Goal: Information Seeking & Learning: Learn about a topic

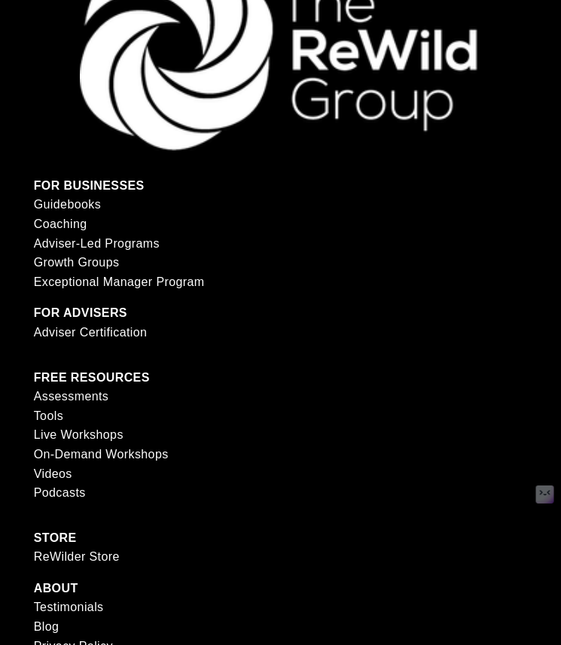
scroll to position [3603, 0]
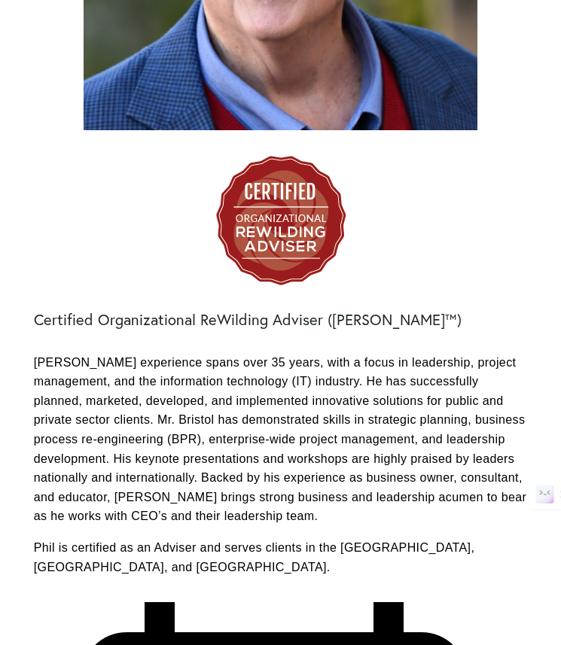
scroll to position [507, 0]
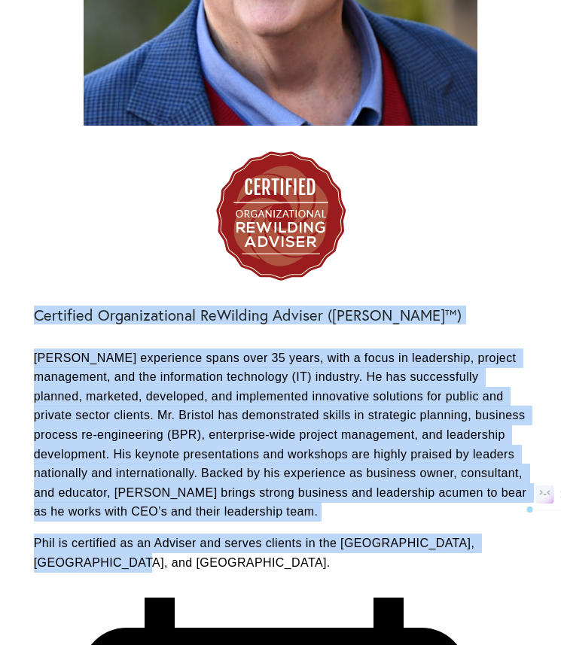
drag, startPoint x: 35, startPoint y: 315, endPoint x: 117, endPoint y: 559, distance: 257.6
click at [117, 559] on div "Certified Organizational ReWilding Adviser (CORA™) Mr. Bristol’s experience spa…" at bounding box center [281, 439] width 494 height 266
copy div "Certified Organizational ReWilding Adviser (CORA™) Mr. Bristol’s experience spa…"
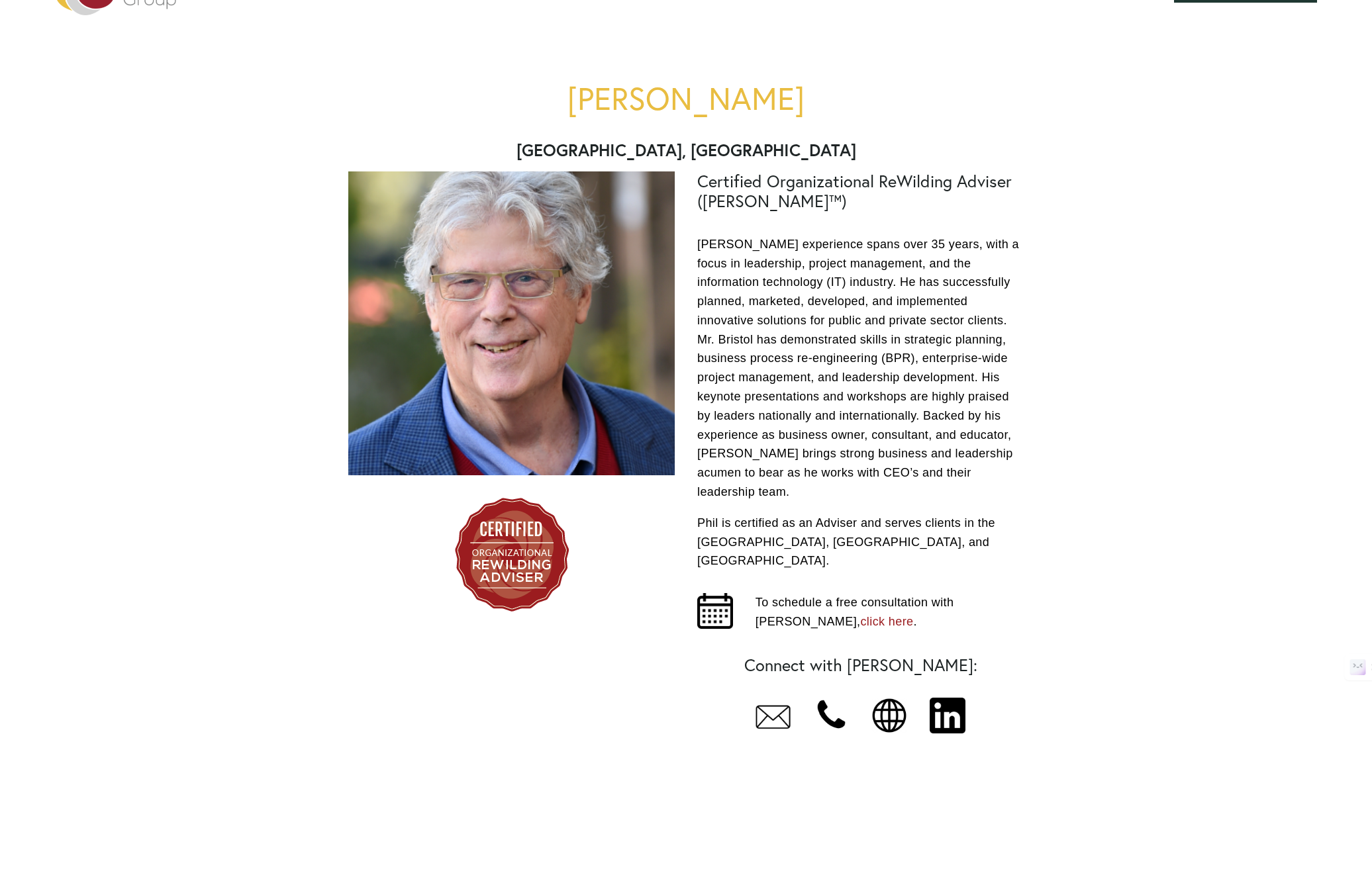
scroll to position [99, 0]
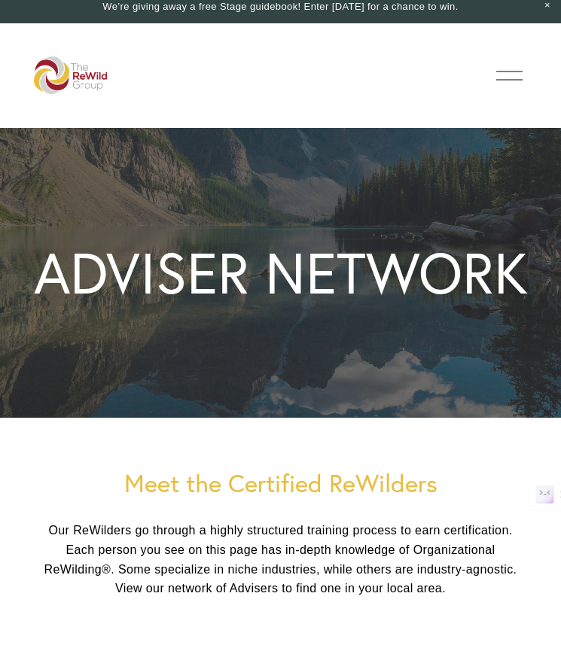
scroll to position [5, 0]
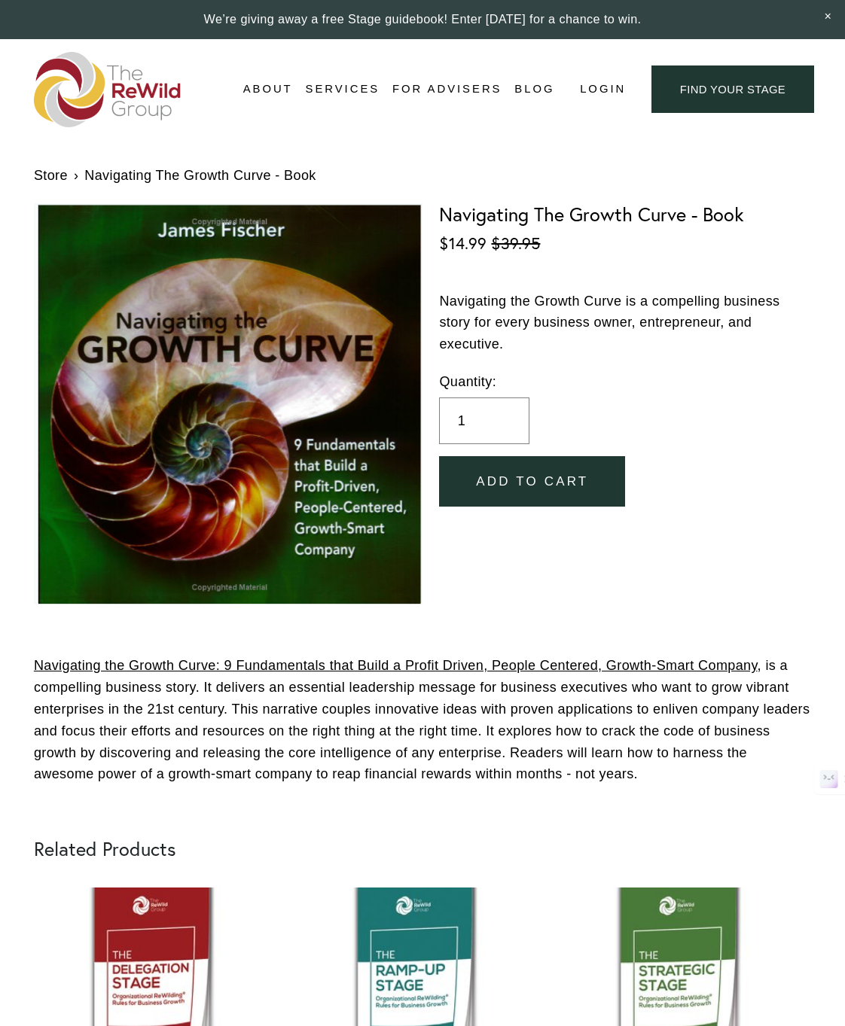
click at [451, 87] on link "For Advisers" at bounding box center [446, 89] width 109 height 23
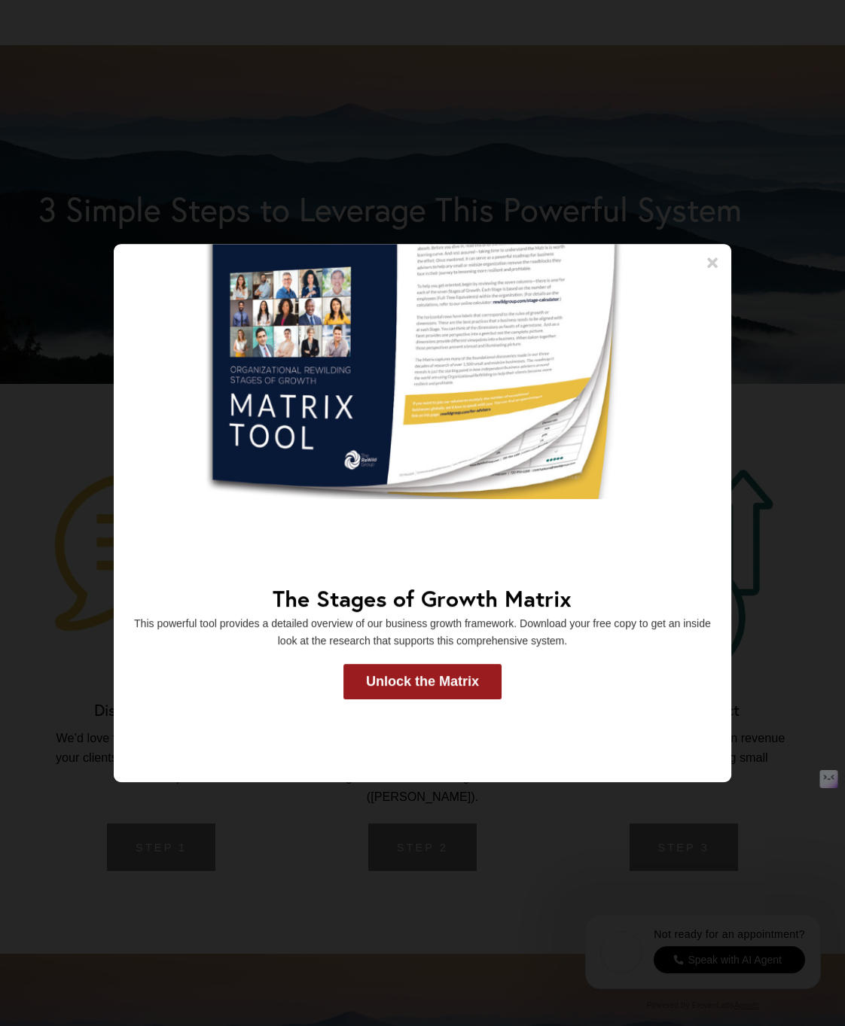
scroll to position [3434, 0]
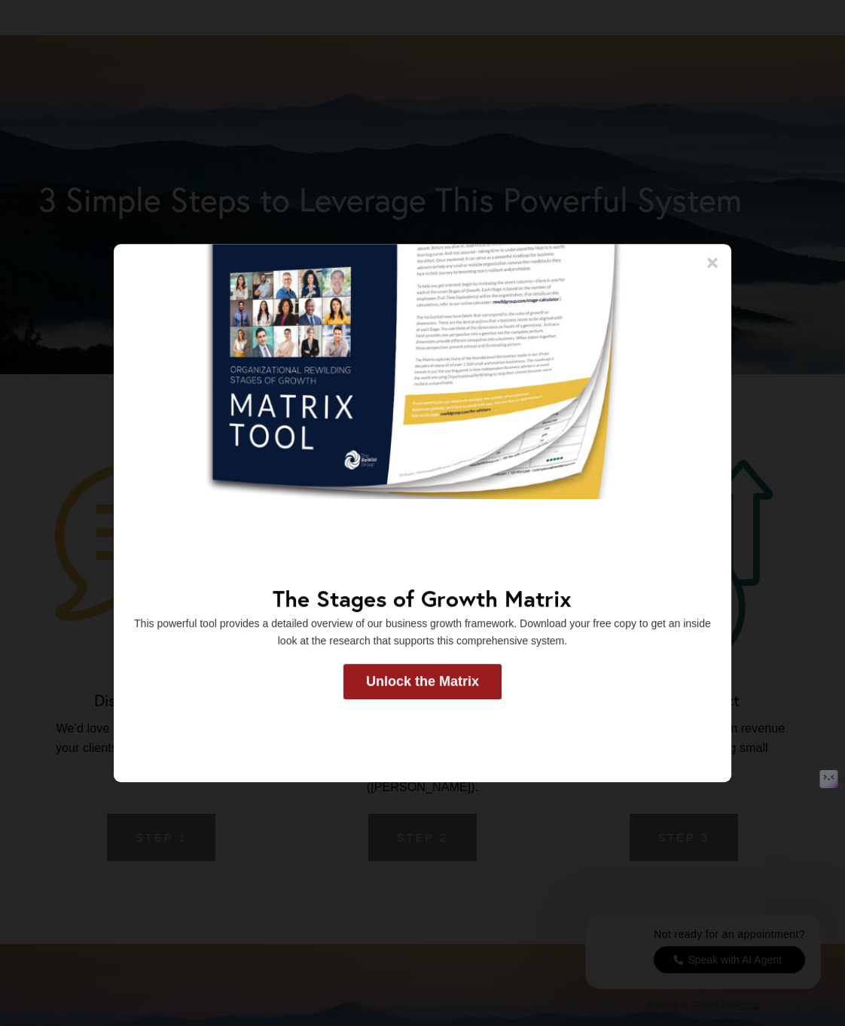
click at [710, 263] on icon at bounding box center [712, 262] width 11 height 11
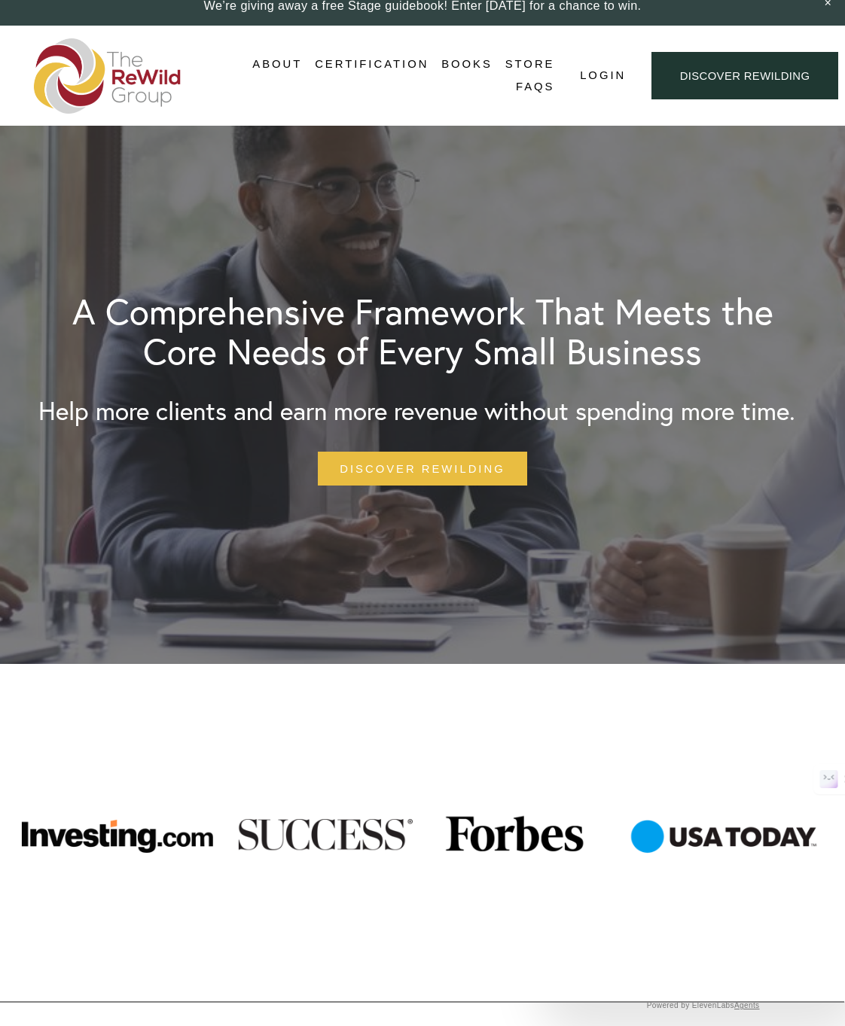
scroll to position [0, 0]
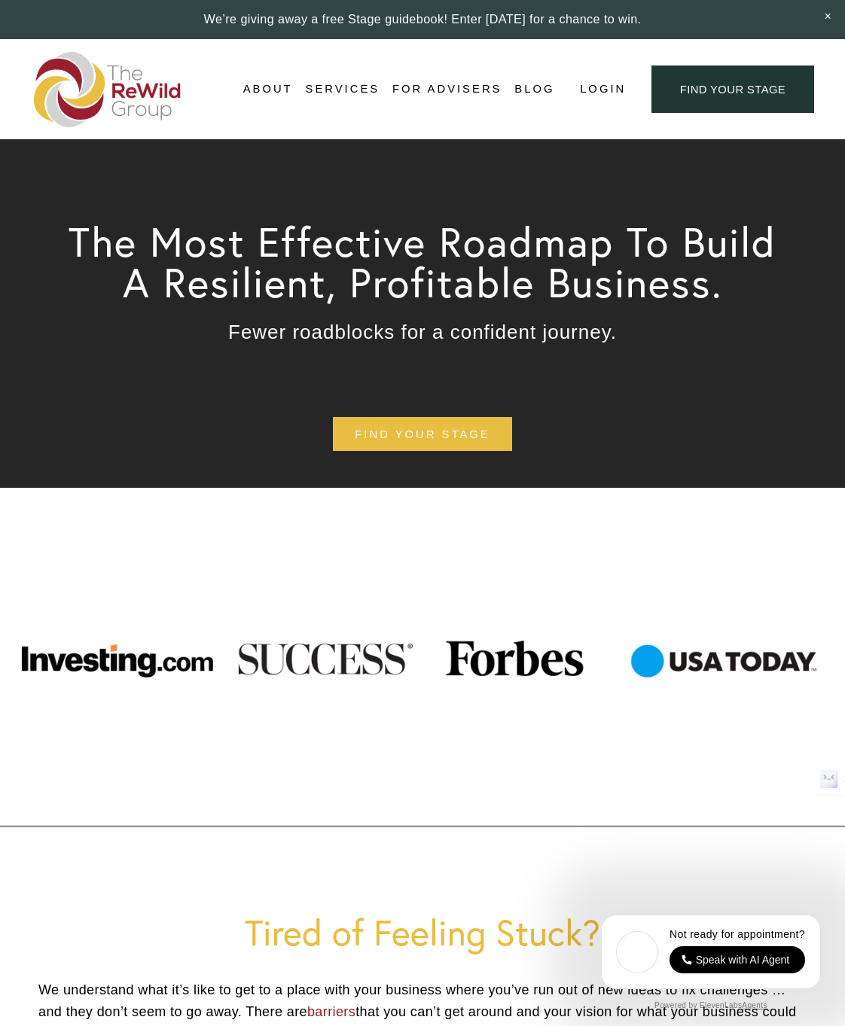
click at [442, 87] on link "For Advisers" at bounding box center [446, 89] width 109 height 23
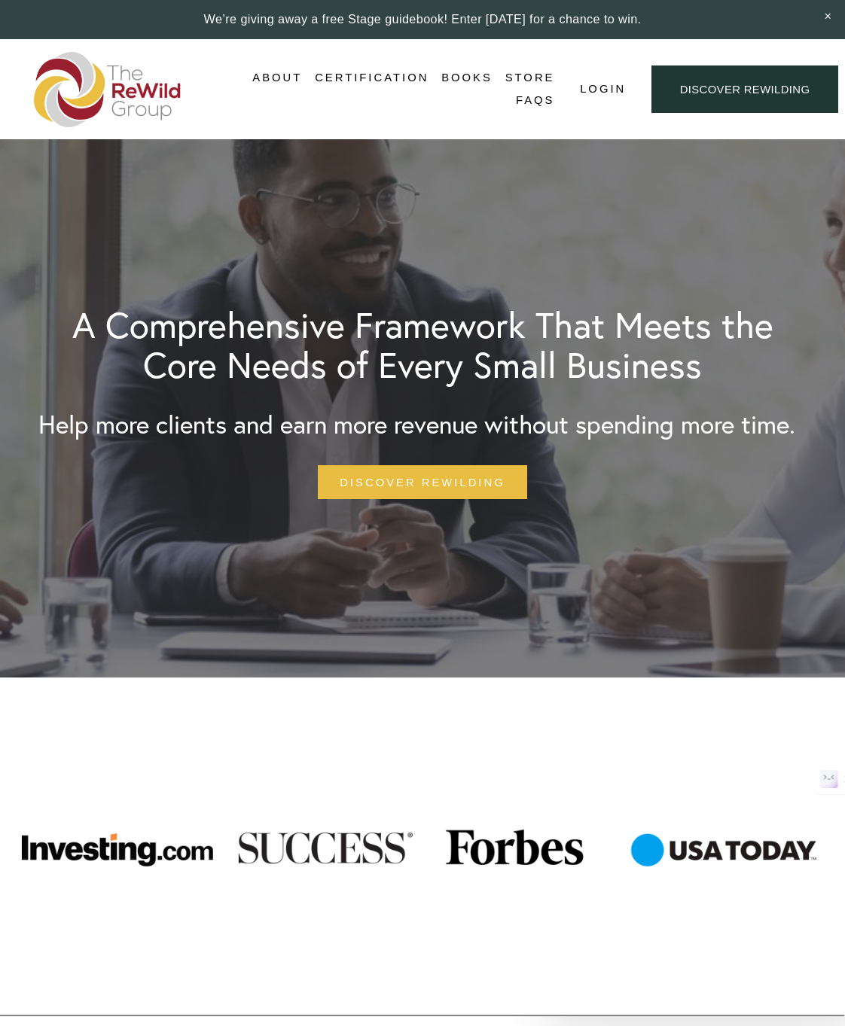
click at [0, 0] on link "Adviser Certification" at bounding box center [0, 0] width 0 height 0
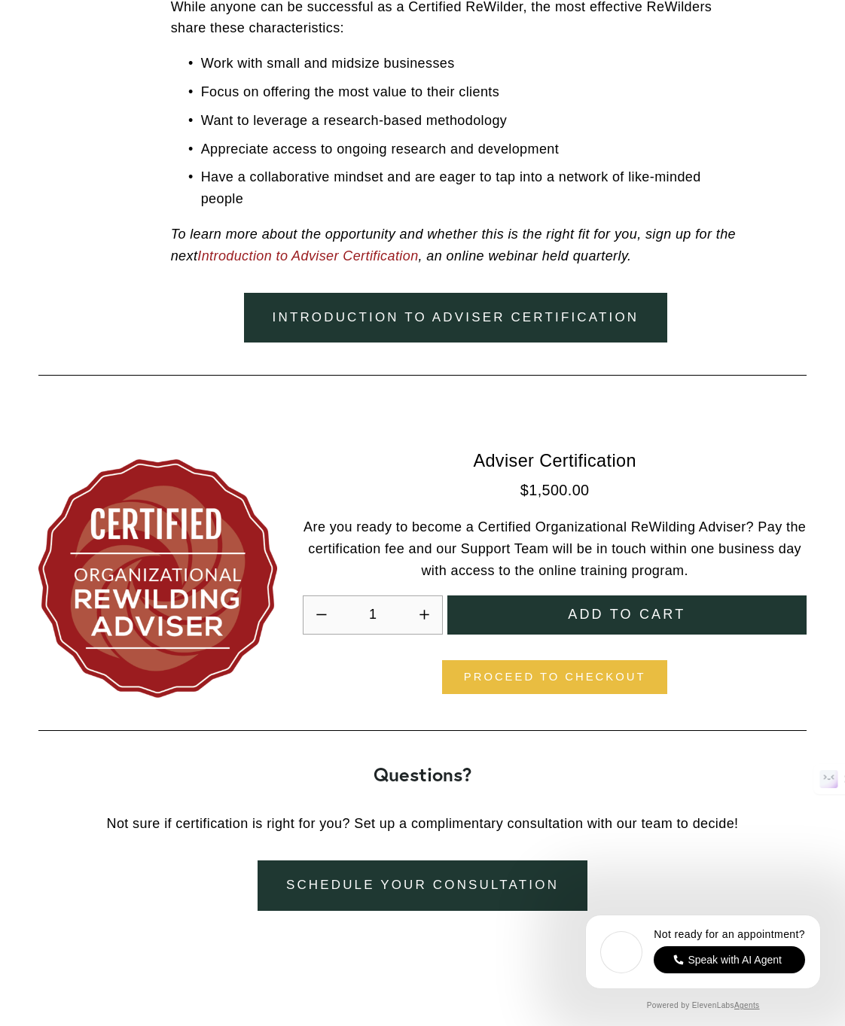
scroll to position [4184, 0]
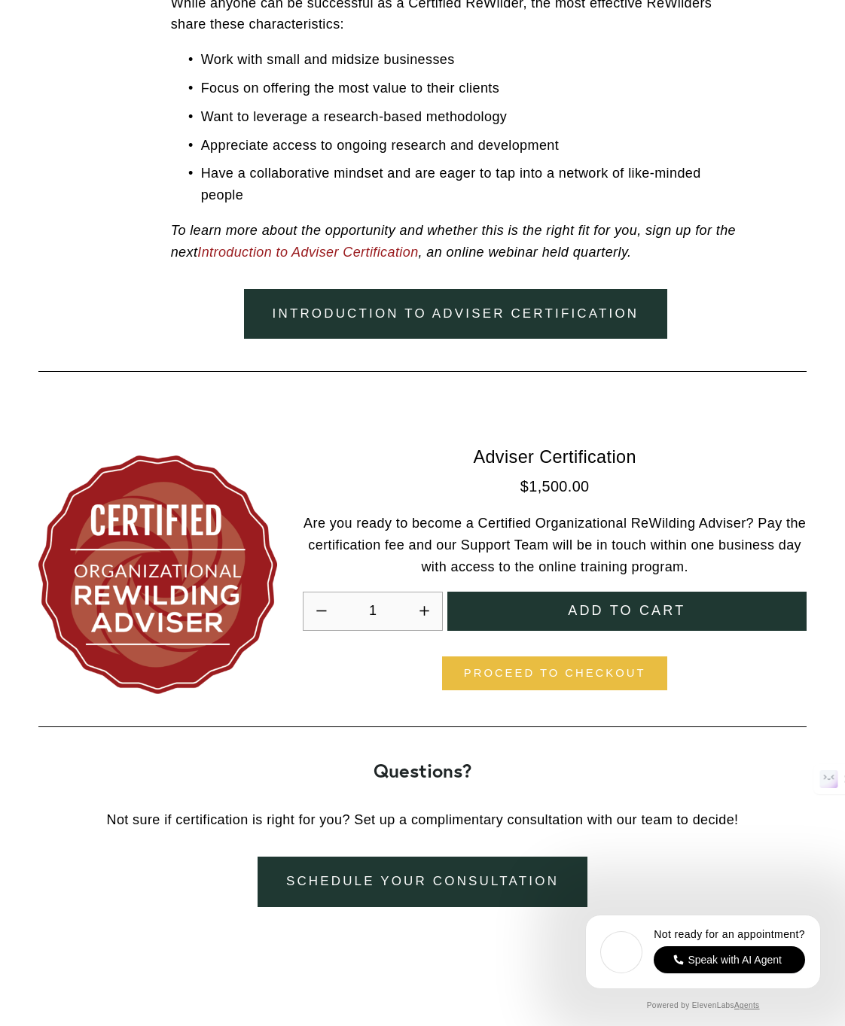
click at [459, 314] on link "Introduction to adviser certification" at bounding box center [455, 314] width 423 height 50
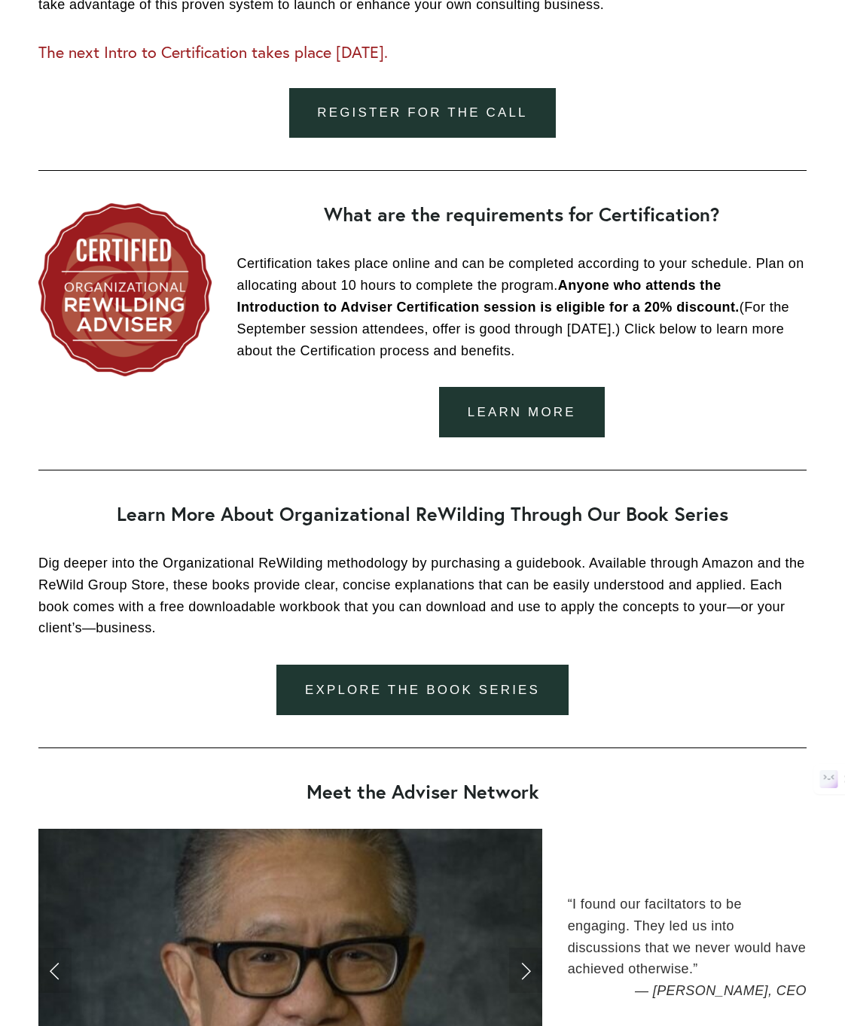
scroll to position [1419, 0]
